Goal: Task Accomplishment & Management: Manage account settings

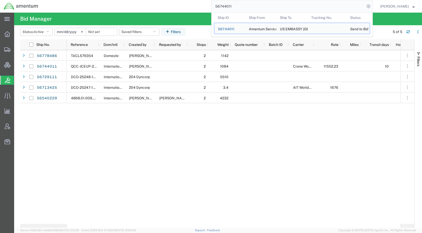
drag, startPoint x: 250, startPoint y: 8, endPoint x: 210, endPoint y: 6, distance: 39.9
click at [210, 6] on div "56744011 Ship ID Ship From Ship To Tracking Nu. Status Ship ID 56744011 Ship Fr…" at bounding box center [207, 6] width 331 height 13
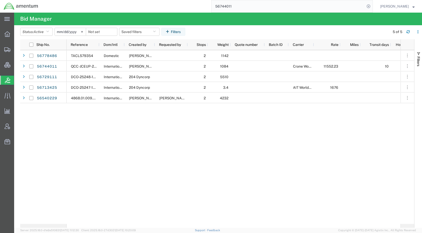
paste input "79062"
type input "56779062"
click at [372, 7] on icon at bounding box center [368, 6] width 7 height 7
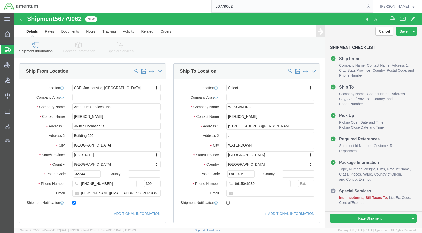
select select "49917"
select select
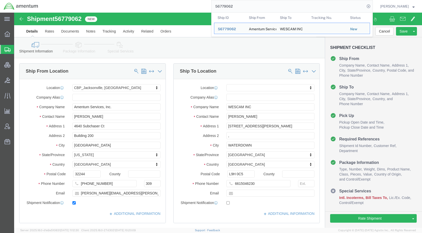
click icon
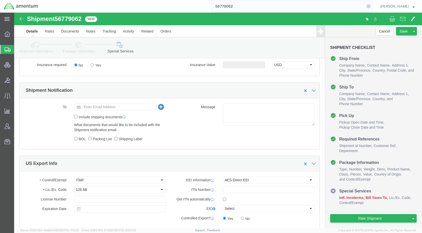
scroll to position [328, 0]
click link "Assign To"
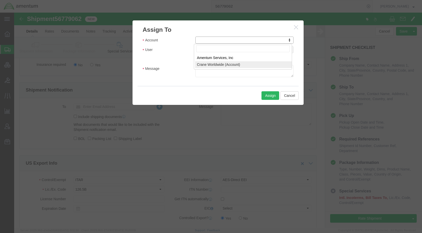
select select "107"
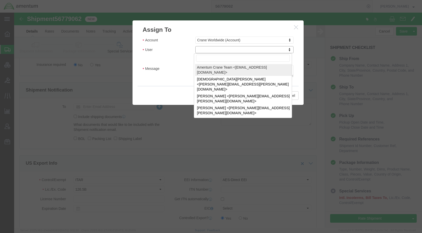
select select "134905"
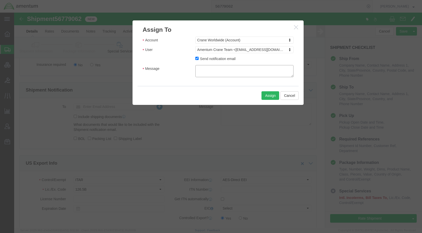
click textarea "Message"
type textarea "Please complete an EEI filing for this shipment moving via FedEx. Thank you."
click button "Assign"
